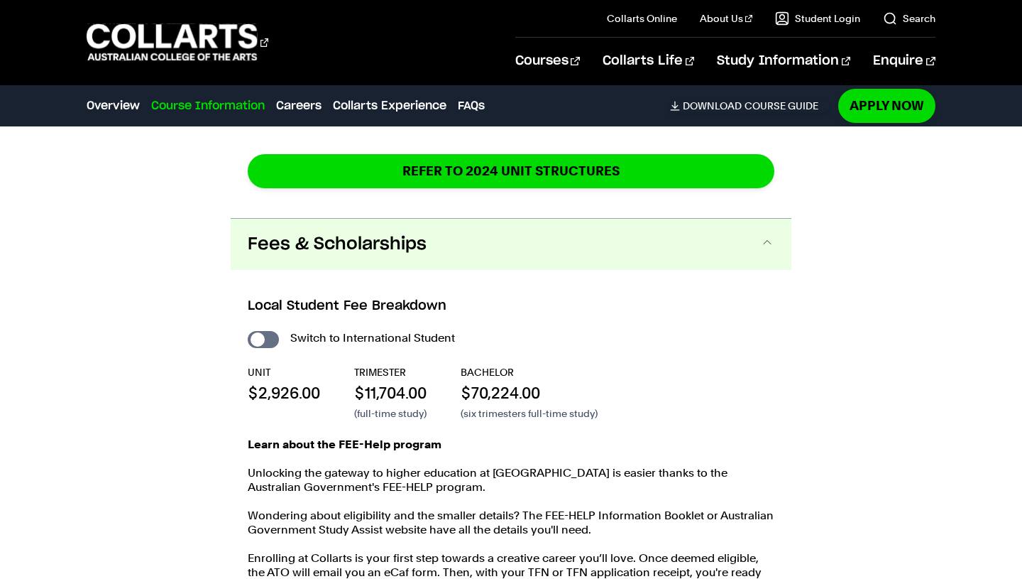
scroll to position [2696, 0]
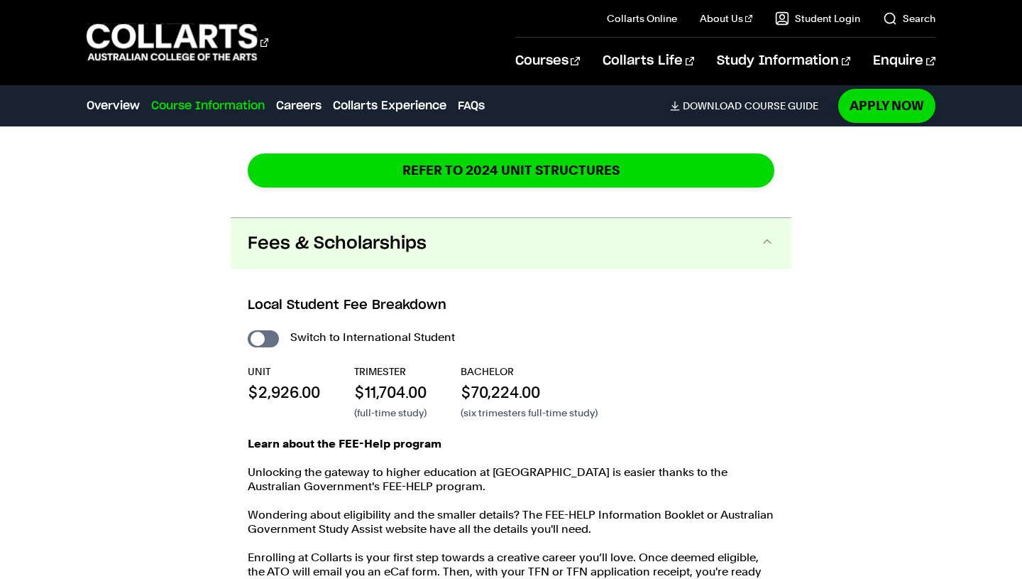
click at [425, 232] on span "Fees & Scholarships" at bounding box center [337, 243] width 179 height 23
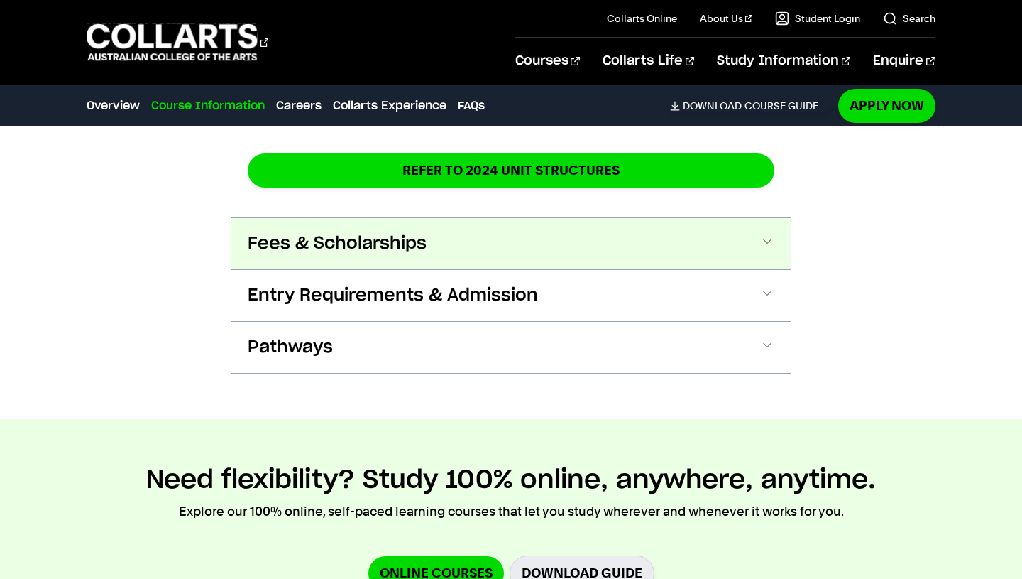
click at [425, 232] on span "Fees & Scholarships" at bounding box center [337, 243] width 179 height 23
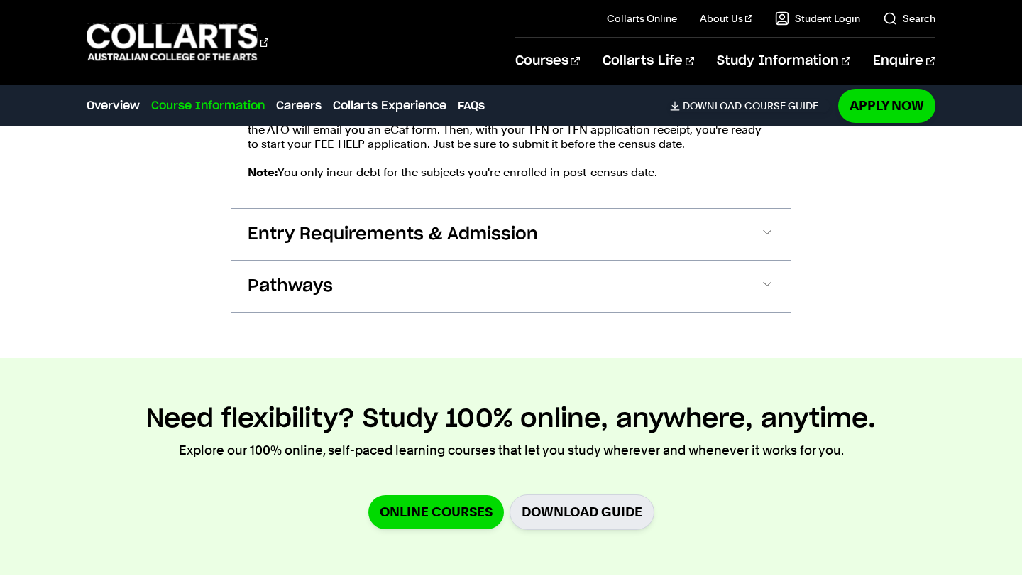
scroll to position [3139, 0]
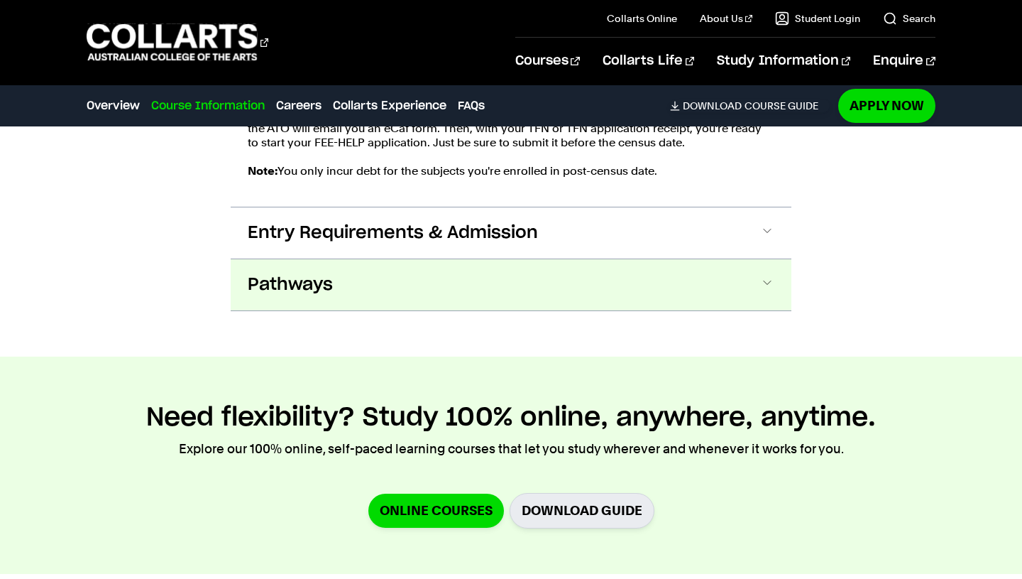
click at [619, 276] on button "Pathways" at bounding box center [511, 284] width 561 height 51
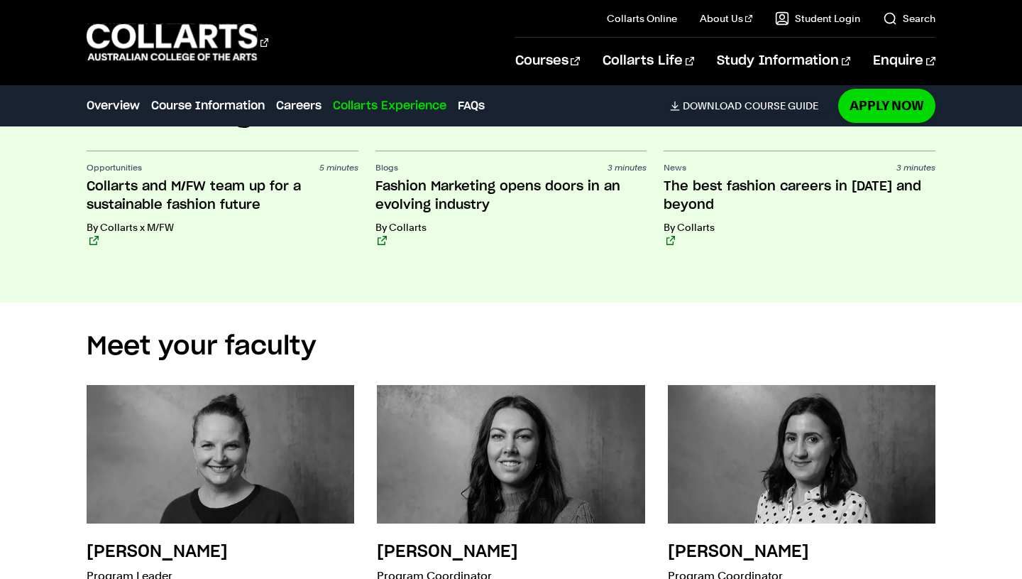
scroll to position [5748, 0]
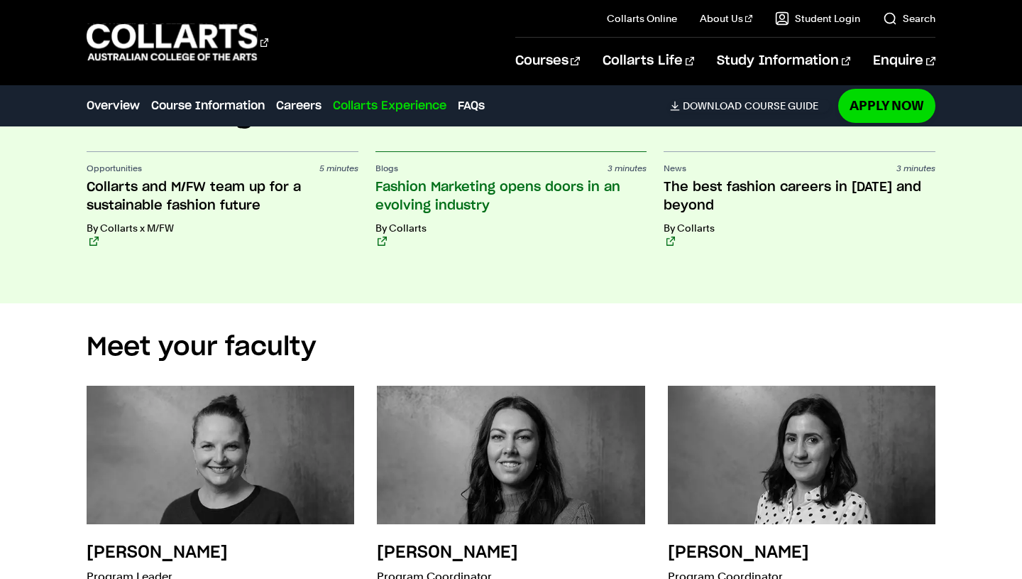
click at [453, 190] on h3 "Fashion Marketing opens doors in an evolving industry" at bounding box center [511, 196] width 271 height 37
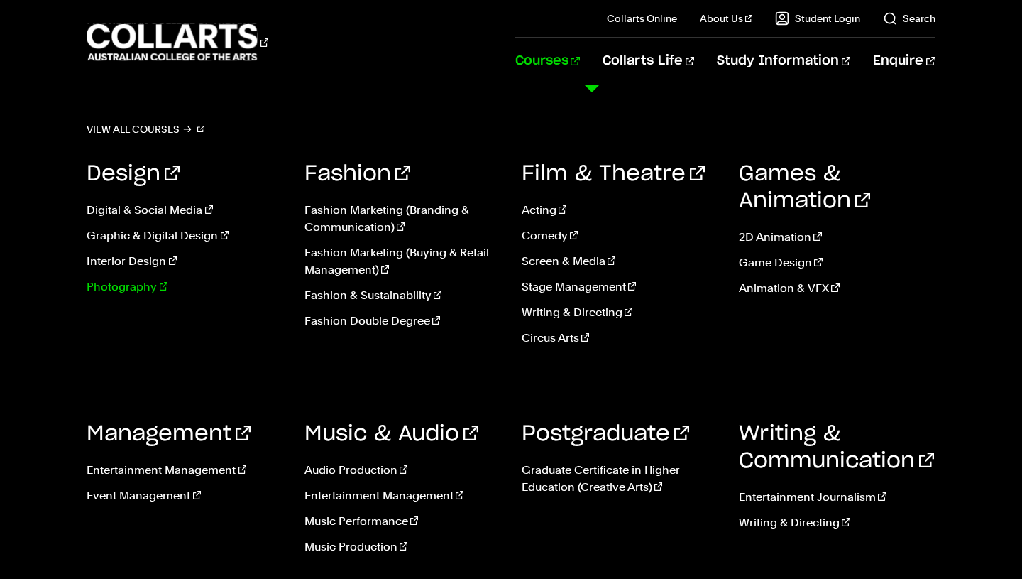
scroll to position [79, 0]
click at [195, 207] on link "Digital & Social Media" at bounding box center [185, 210] width 196 height 17
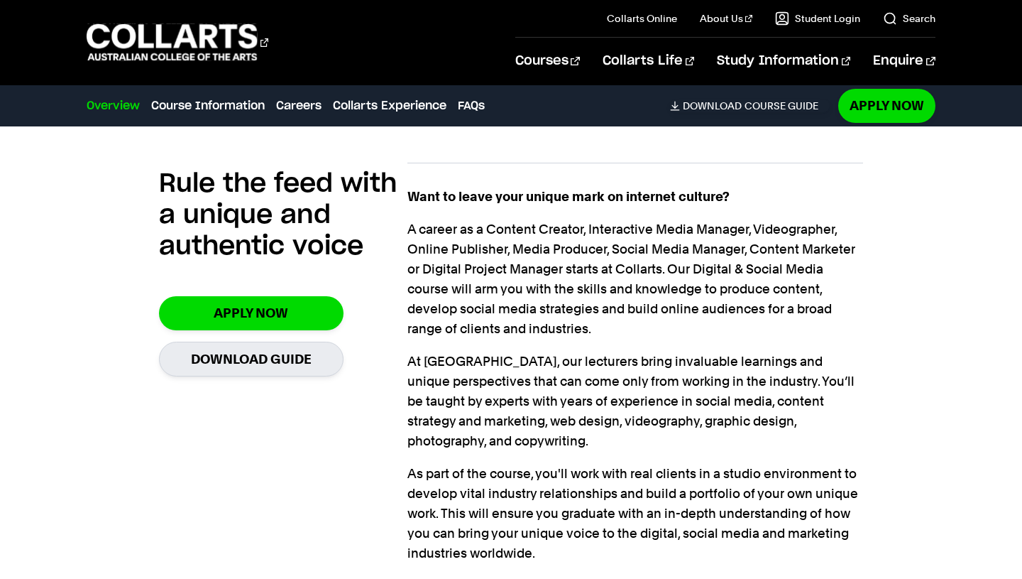
scroll to position [939, 0]
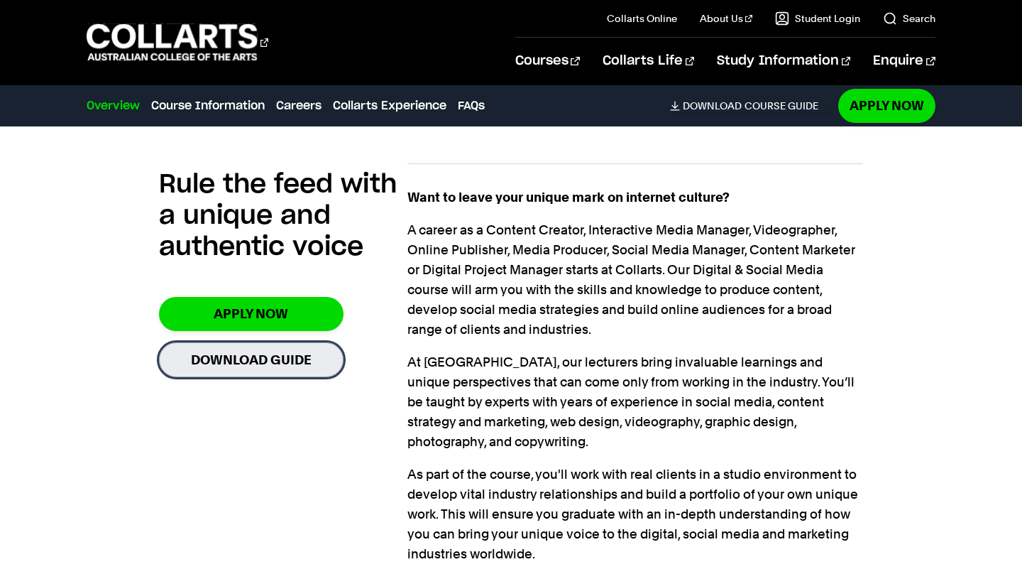
click at [276, 358] on link "Download Guide" at bounding box center [251, 359] width 185 height 35
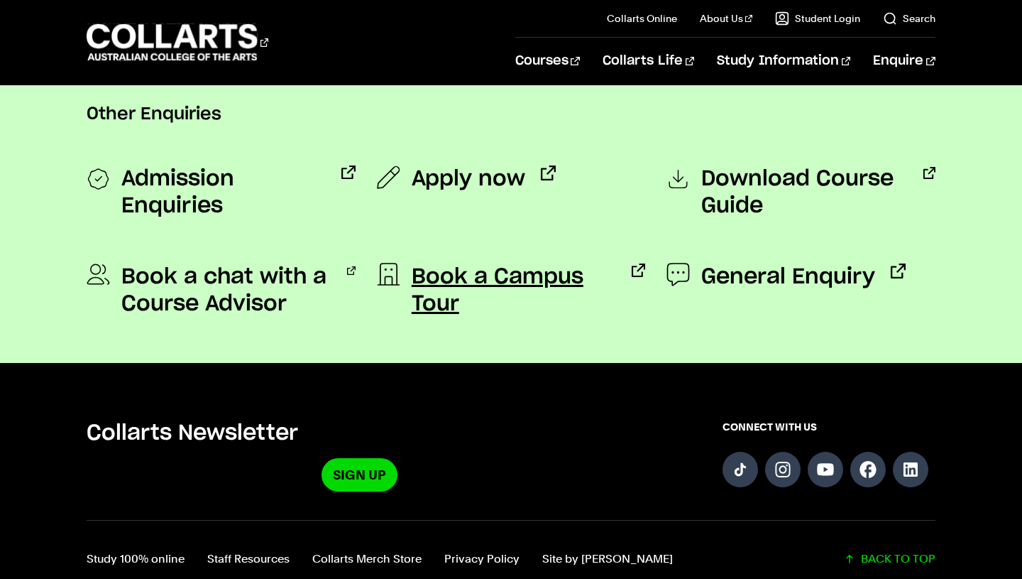
scroll to position [1106, 0]
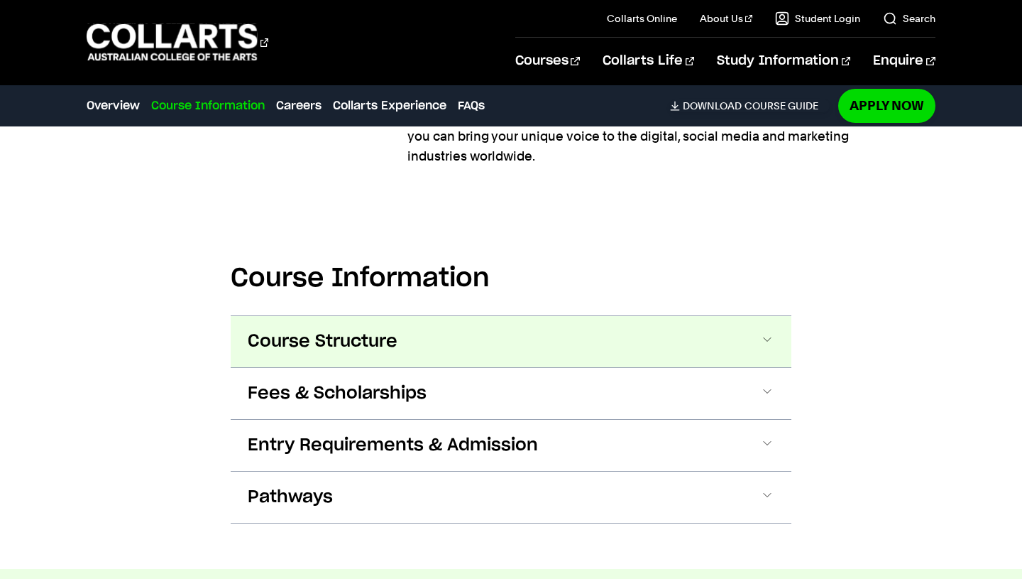
click at [366, 330] on span "Course Structure" at bounding box center [323, 341] width 150 height 23
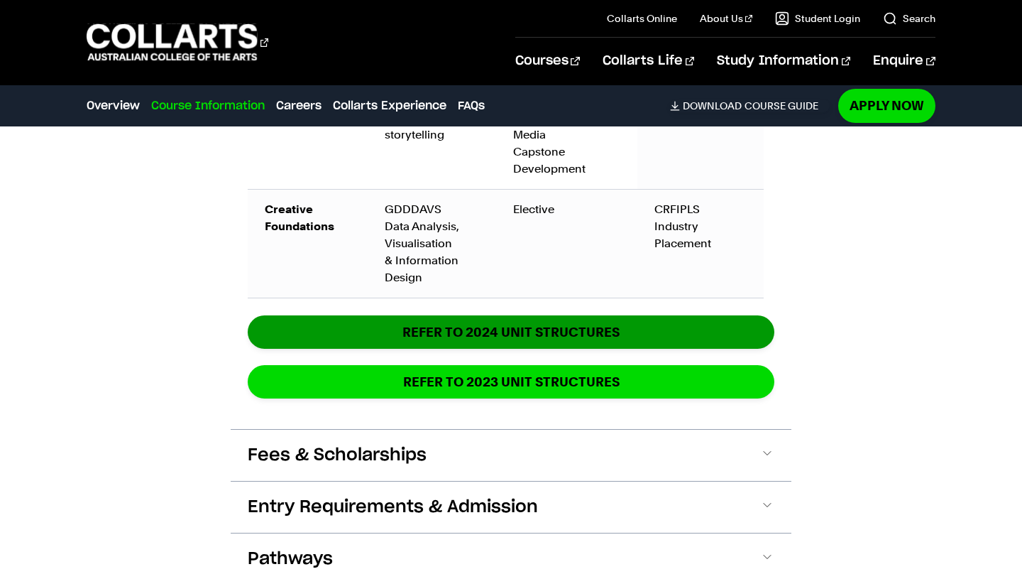
scroll to position [2484, 0]
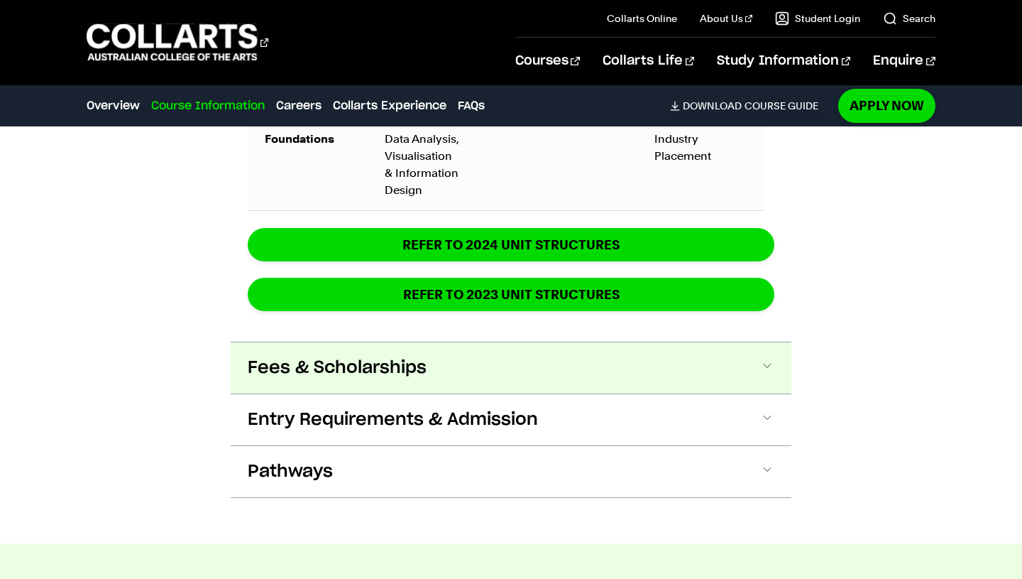
click at [588, 356] on button "Fees & Scholarships" at bounding box center [511, 367] width 561 height 51
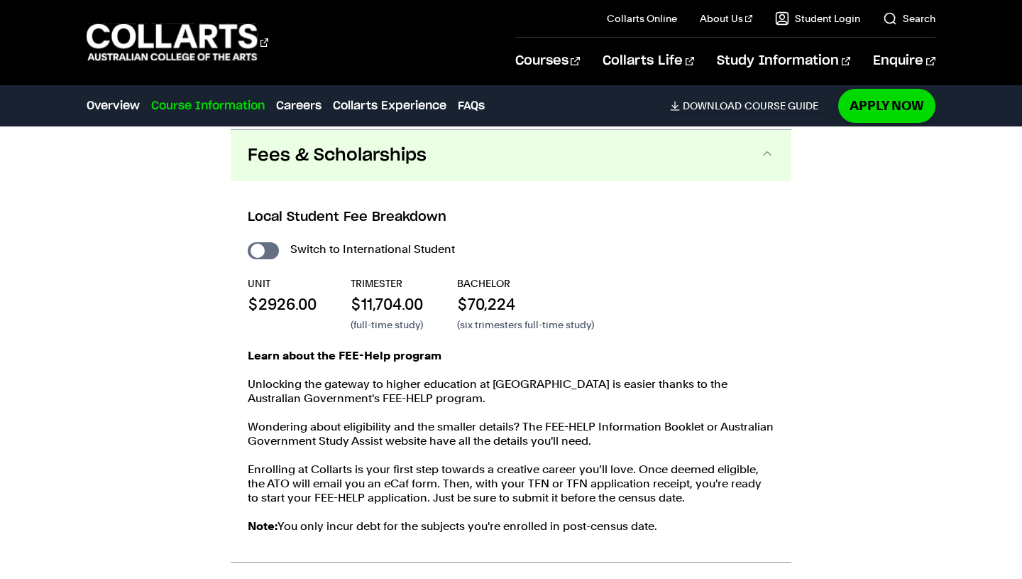
scroll to position [2708, 0]
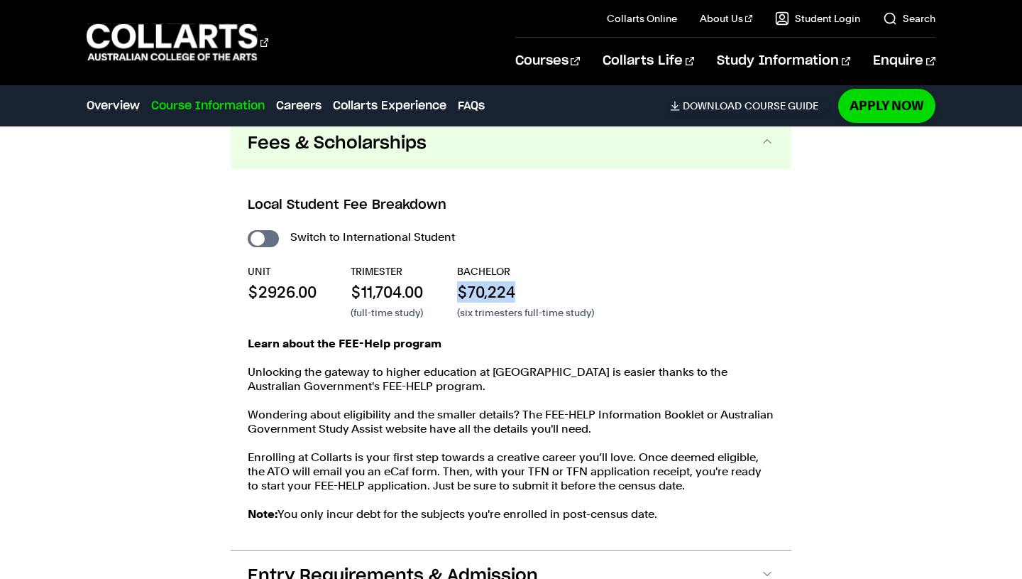
drag, startPoint x: 456, startPoint y: 258, endPoint x: 529, endPoint y: 278, distance: 75.6
click at [529, 278] on div "UNIT $2926.00 TRIMESTER $11,704.00 (full-time study) BACHELOR $70,224 (six trim…" at bounding box center [511, 291] width 527 height 55
click at [529, 281] on p "$70,224" at bounding box center [525, 291] width 137 height 21
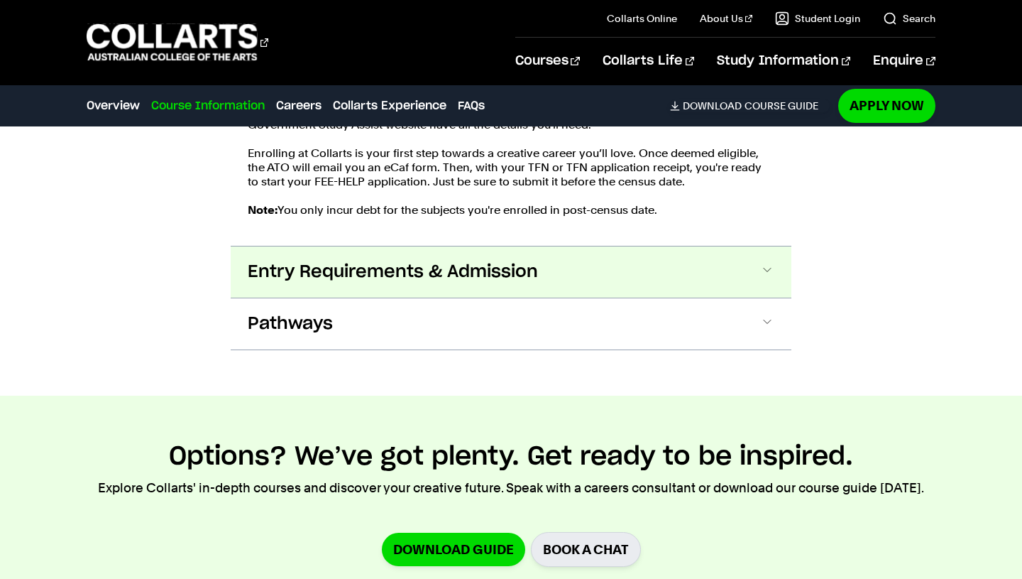
click at [525, 261] on span "Entry Requirements & Admission" at bounding box center [393, 272] width 290 height 23
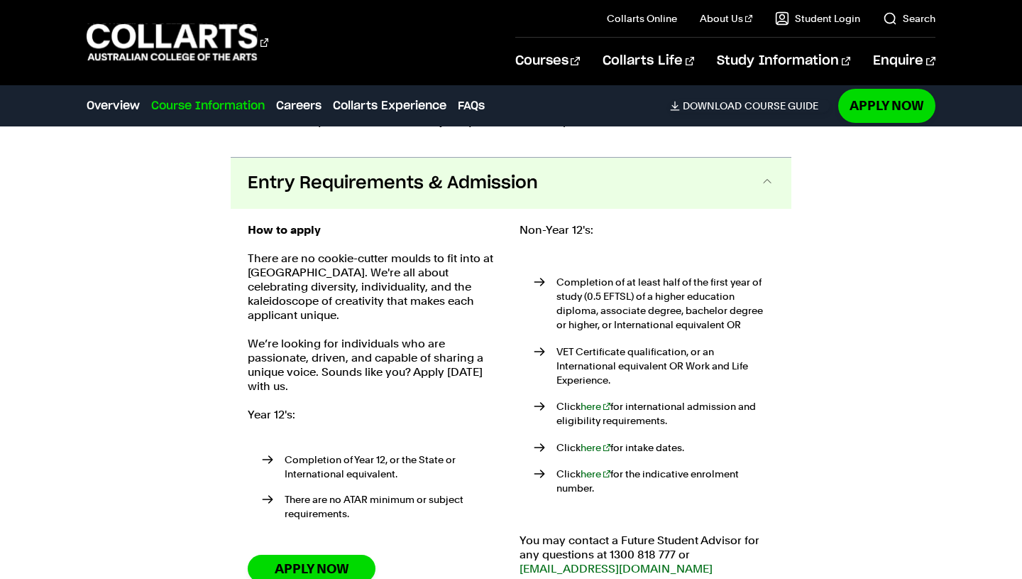
scroll to position [3110, 0]
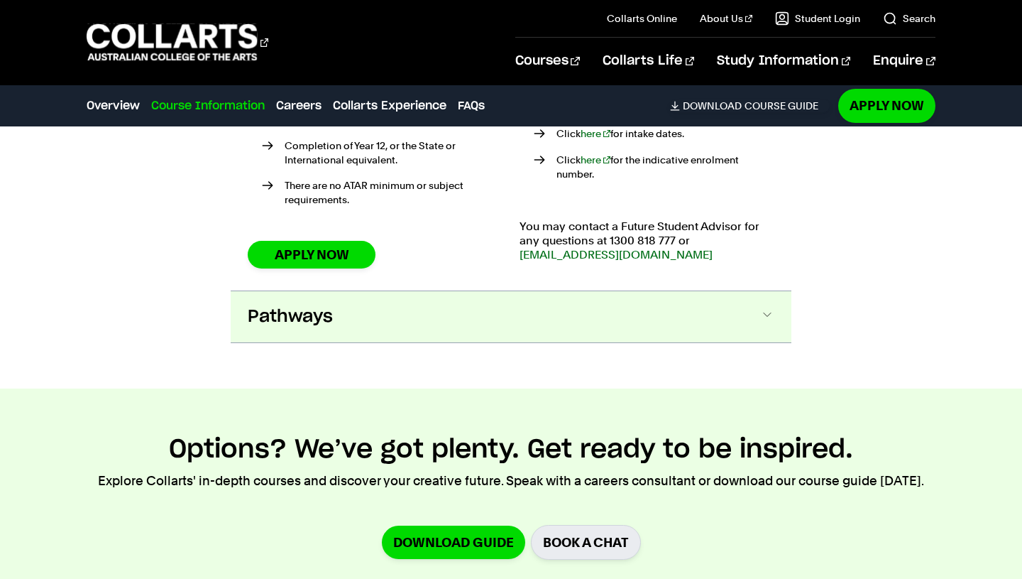
click at [523, 291] on button "Pathways" at bounding box center [511, 316] width 561 height 51
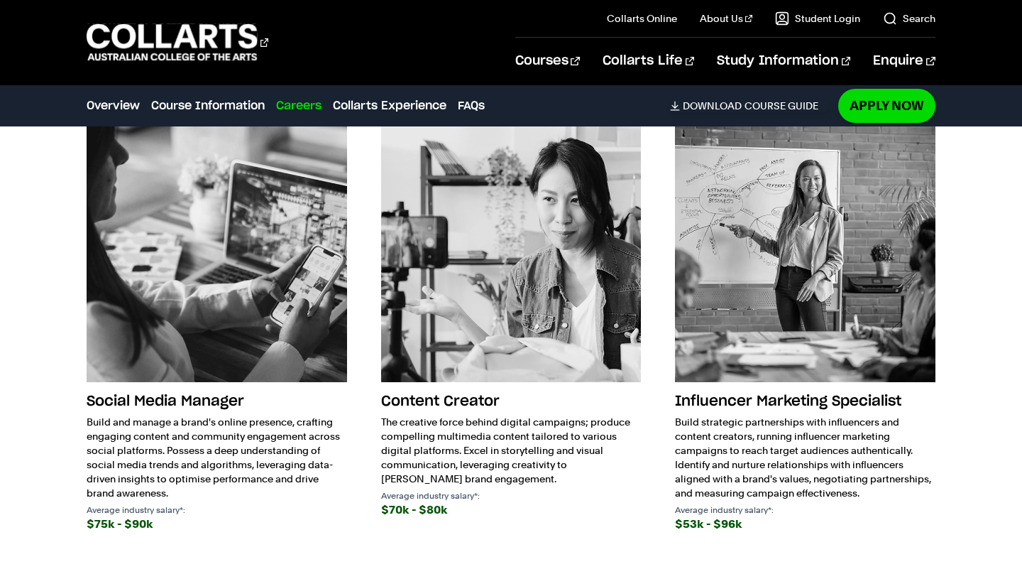
scroll to position [4479, 0]
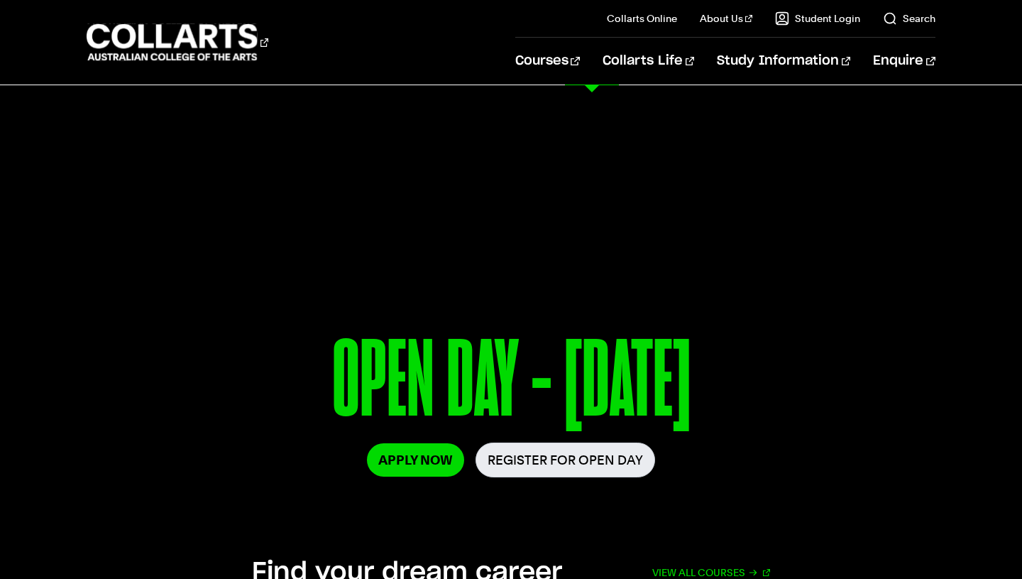
scroll to position [310, 0]
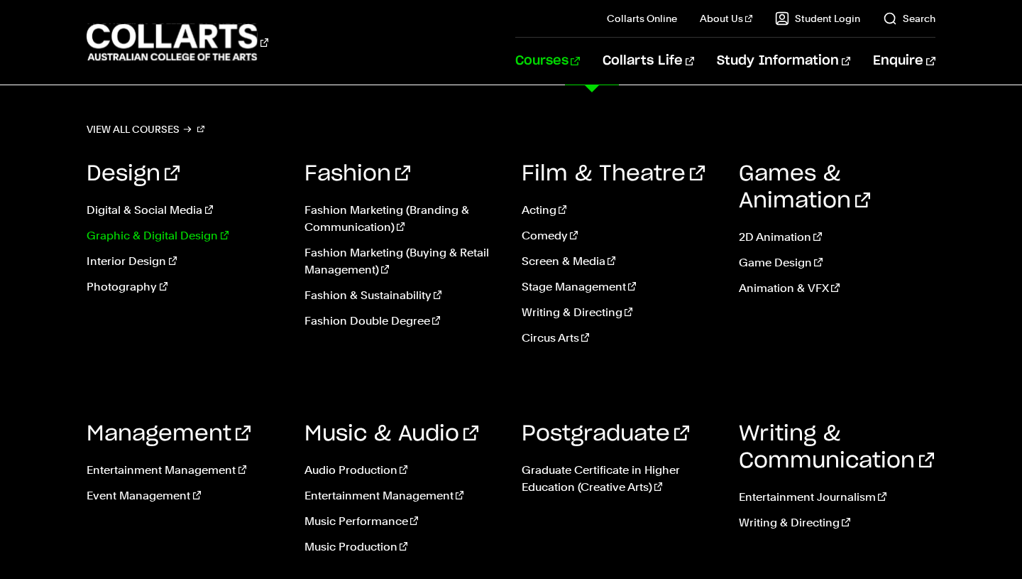
scroll to position [94, 0]
click at [172, 239] on link "Graphic & Digital Design" at bounding box center [185, 235] width 196 height 17
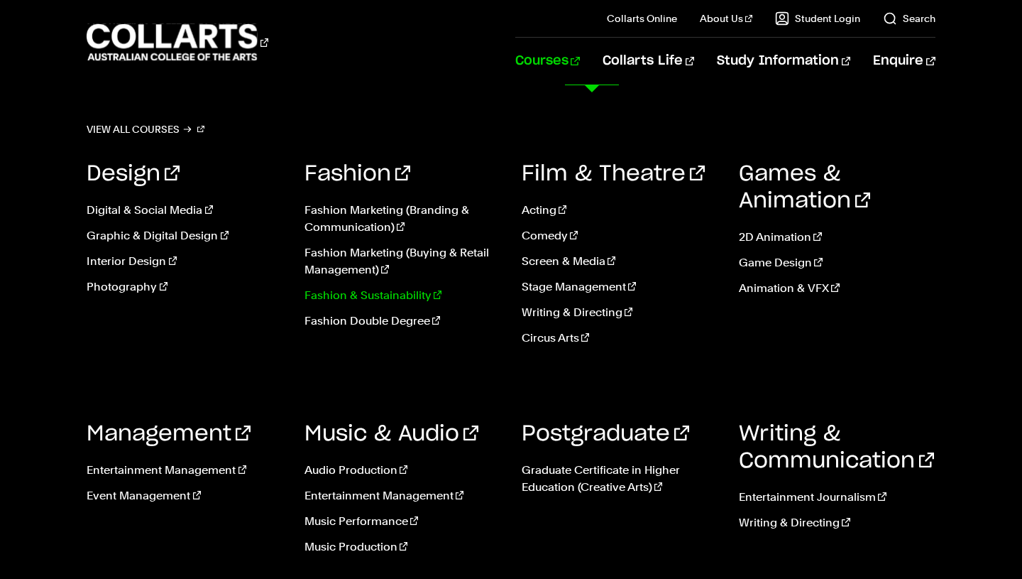
scroll to position [2781, 0]
click at [418, 211] on link "Fashion Marketing (Branding & Communication)" at bounding box center [403, 219] width 196 height 34
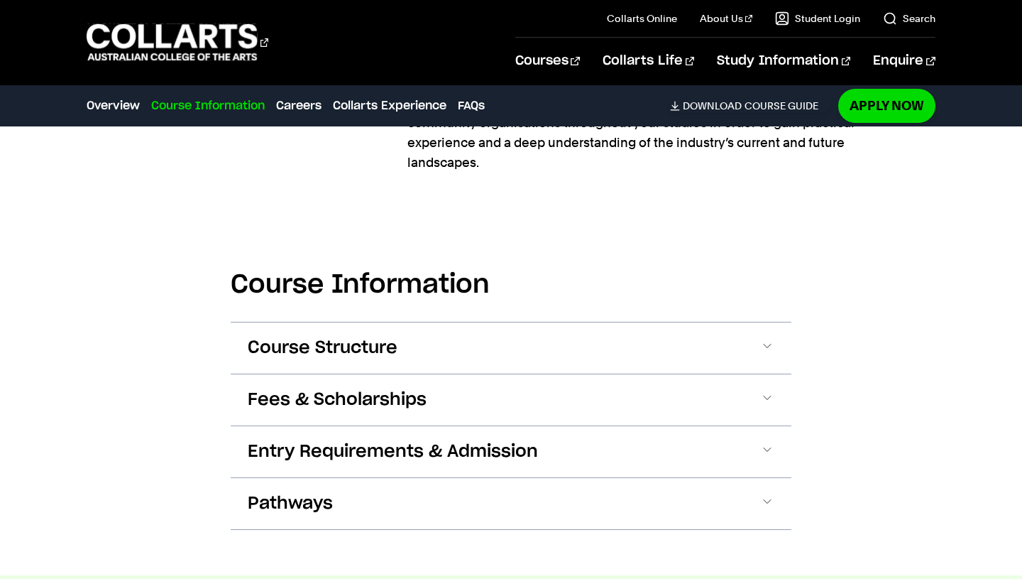
scroll to position [1589, 0]
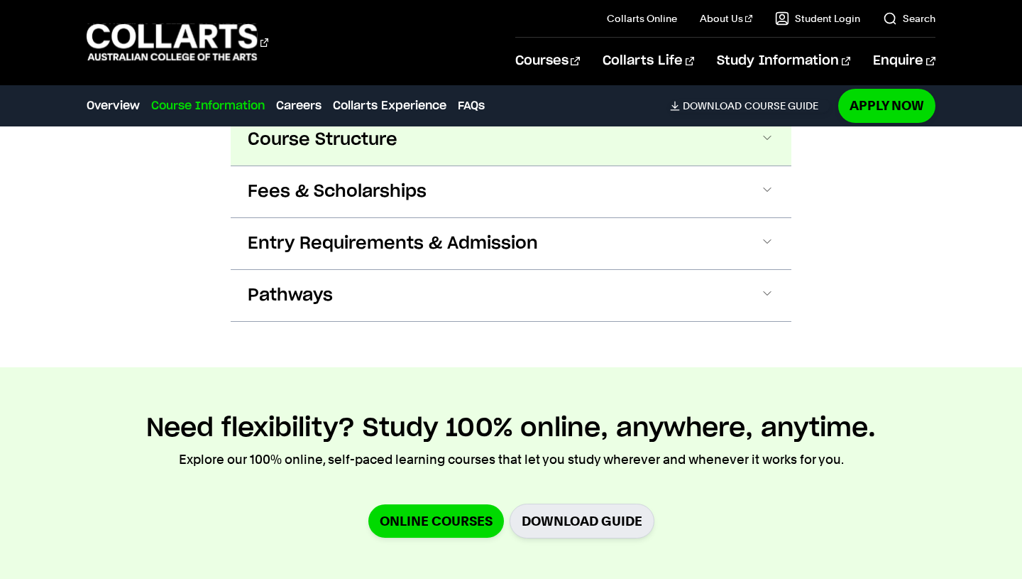
click at [472, 153] on button "Course Structure" at bounding box center [511, 139] width 561 height 51
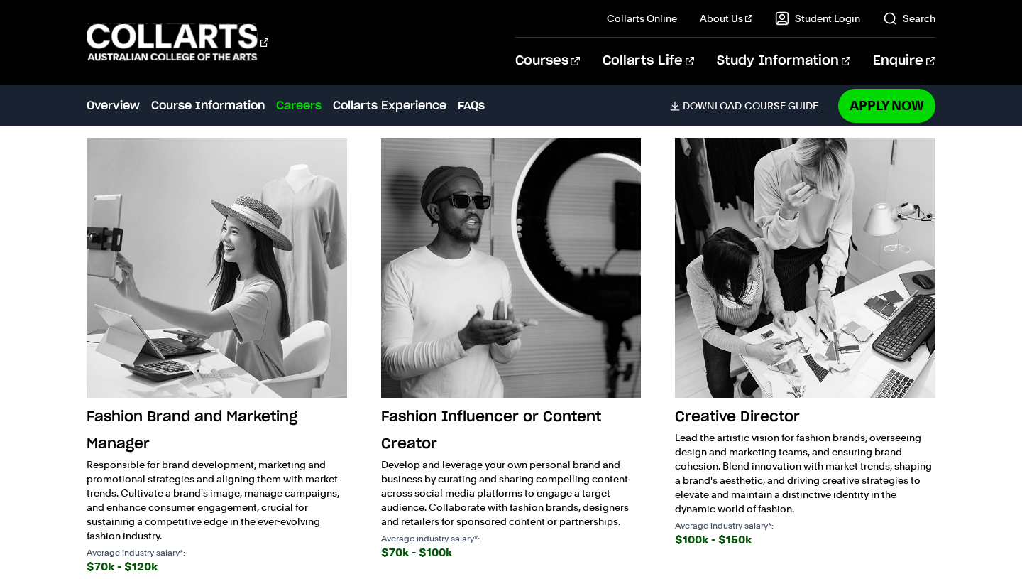
scroll to position [3339, 0]
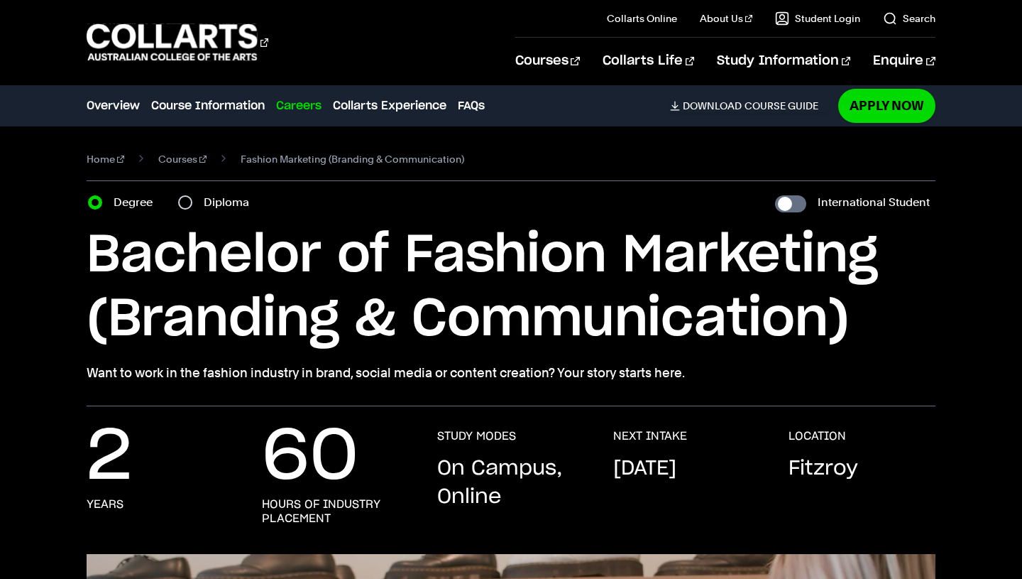
click at [314, 104] on link "Careers" at bounding box center [298, 105] width 45 height 17
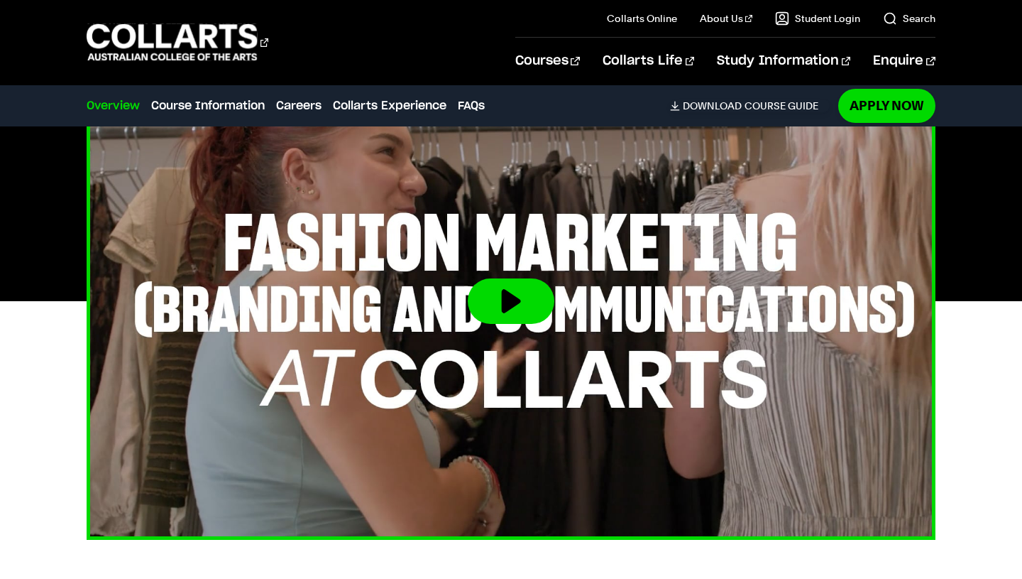
scroll to position [440, 0]
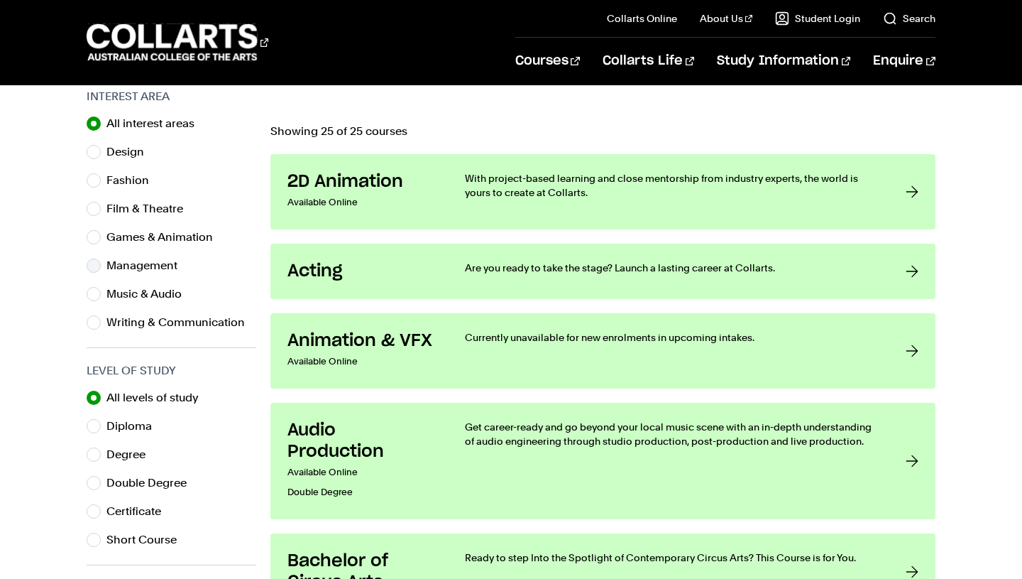
scroll to position [423, 0]
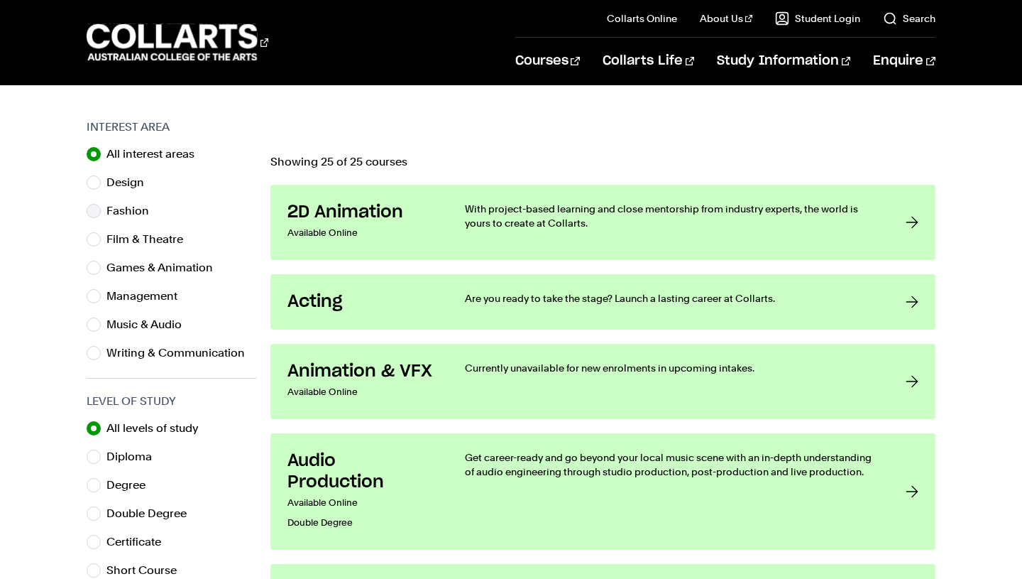
click at [131, 204] on label "Fashion" at bounding box center [133, 211] width 54 height 20
click at [101, 204] on input "Fashion" at bounding box center [94, 211] width 14 height 14
radio input "true"
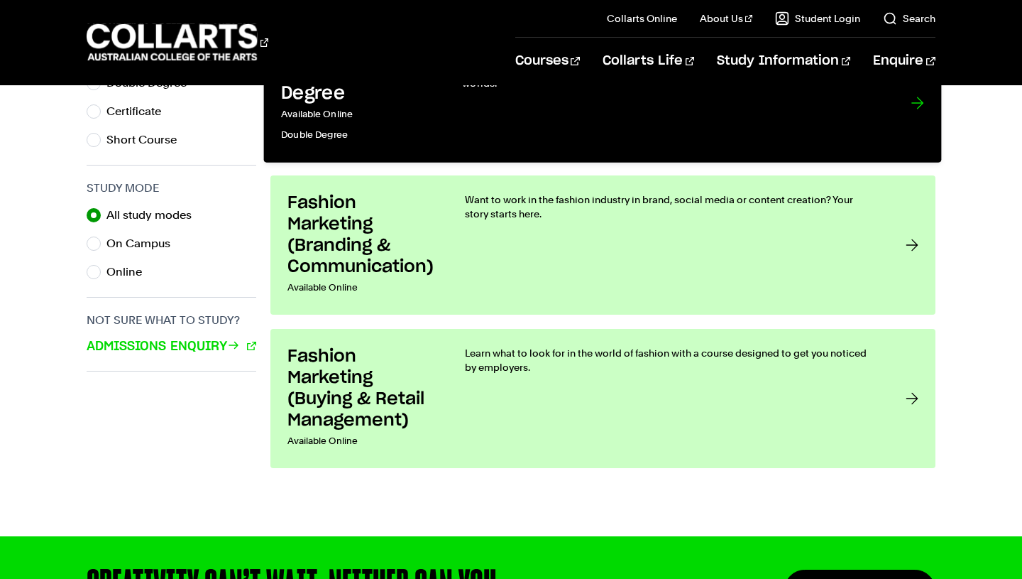
scroll to position [858, 0]
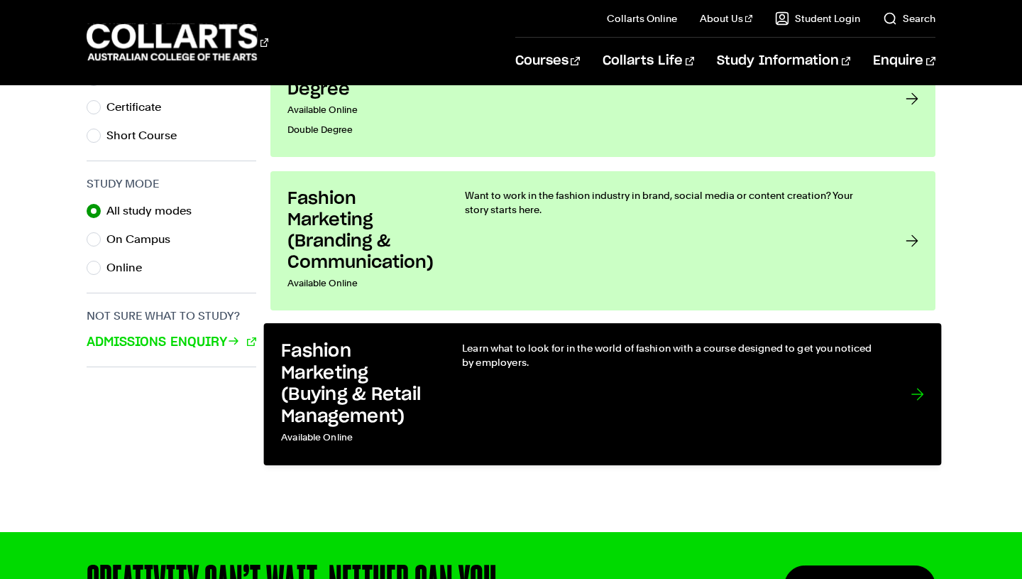
click at [552, 393] on div "Learn what to look for in the world of fashion with a course designed to get yo…" at bounding box center [673, 393] width 420 height 107
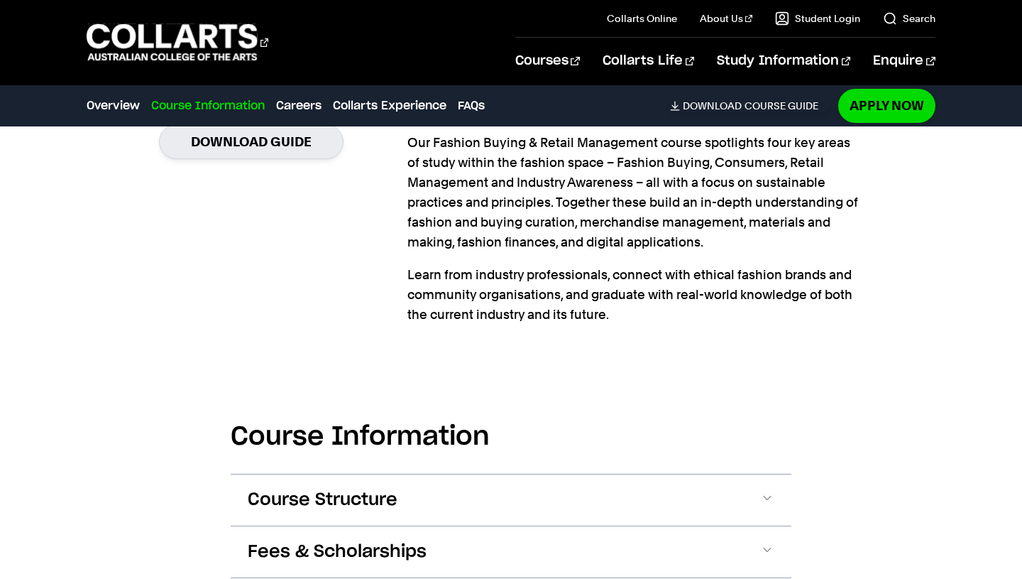
scroll to position [1284, 0]
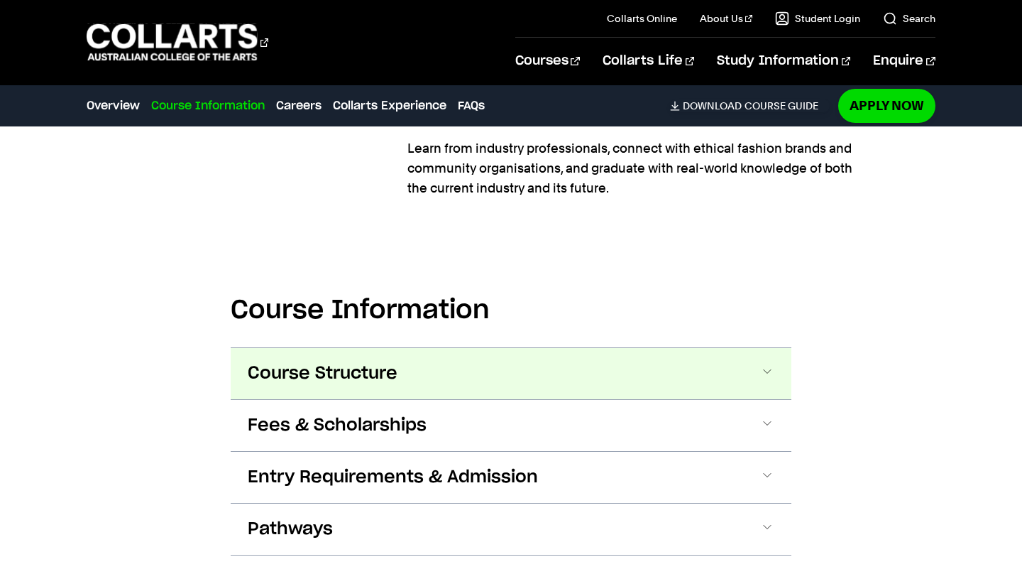
click at [332, 366] on span "Course Structure" at bounding box center [323, 373] width 150 height 23
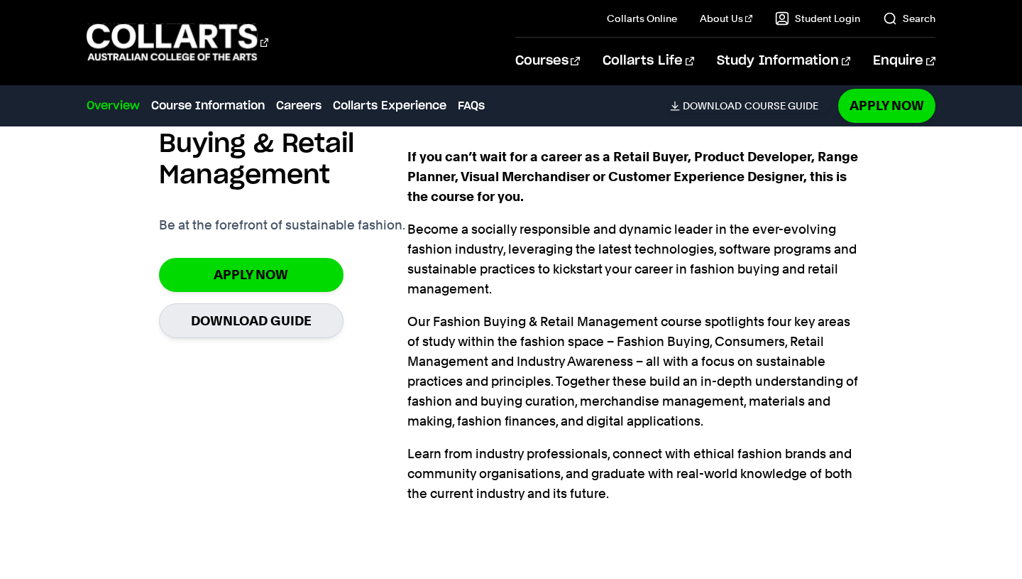
scroll to position [983, 0]
